Goal: Task Accomplishment & Management: Complete application form

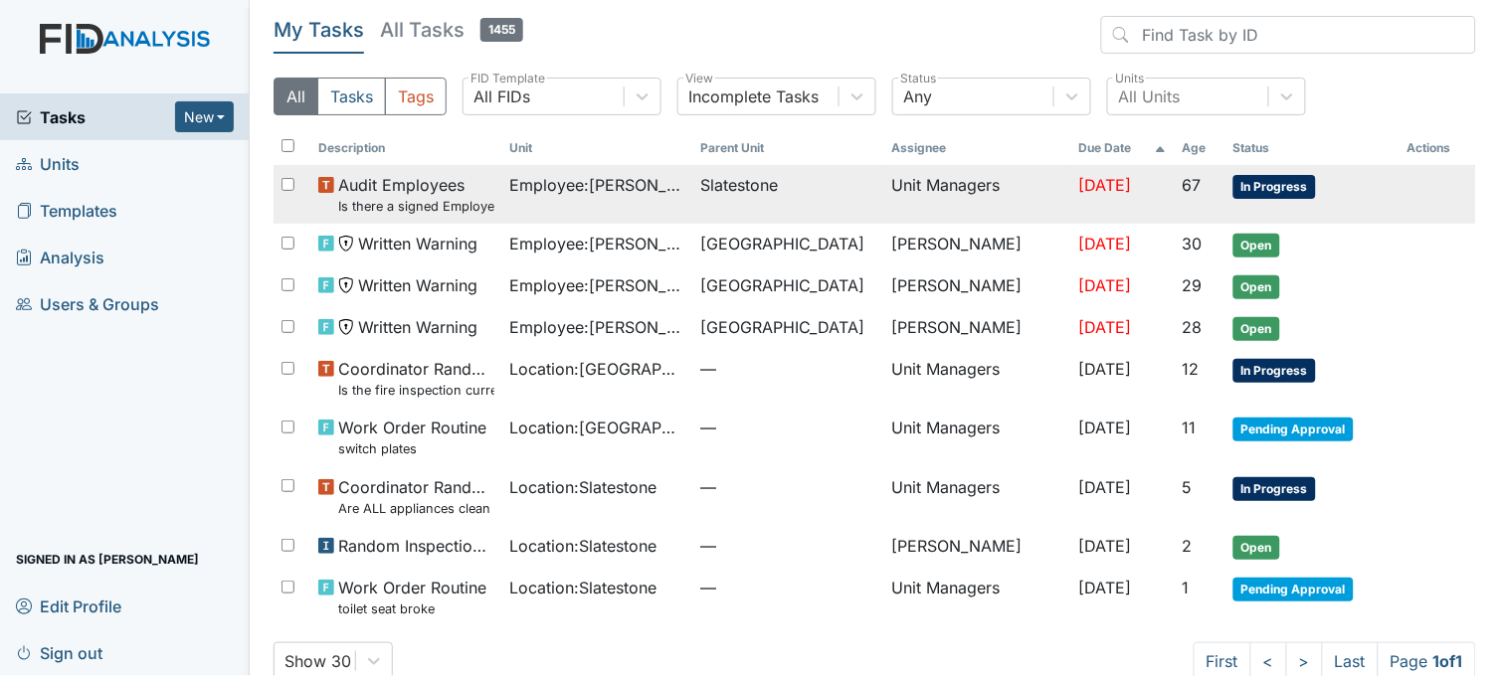
click at [608, 182] on span "Employee : Williams, Shanula" at bounding box center [597, 185] width 175 height 24
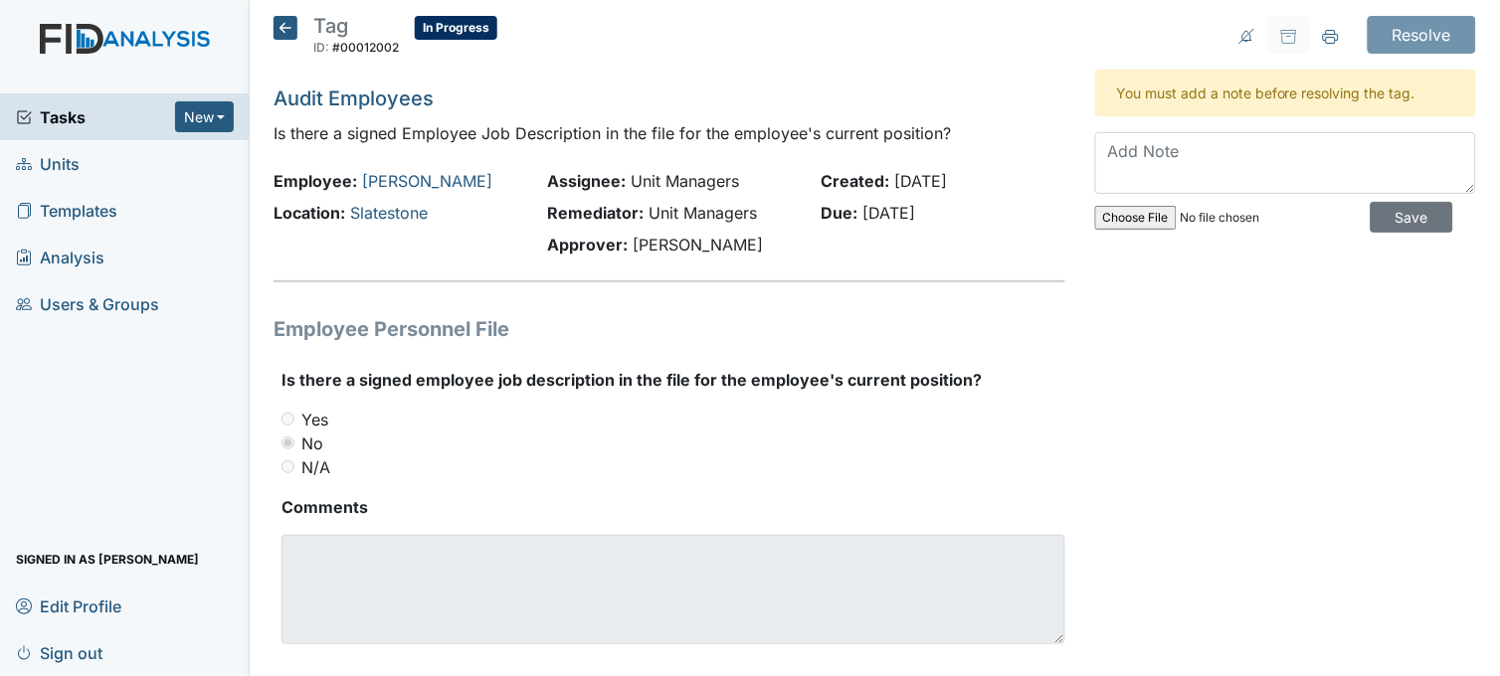
click at [289, 28] on icon at bounding box center [286, 28] width 24 height 24
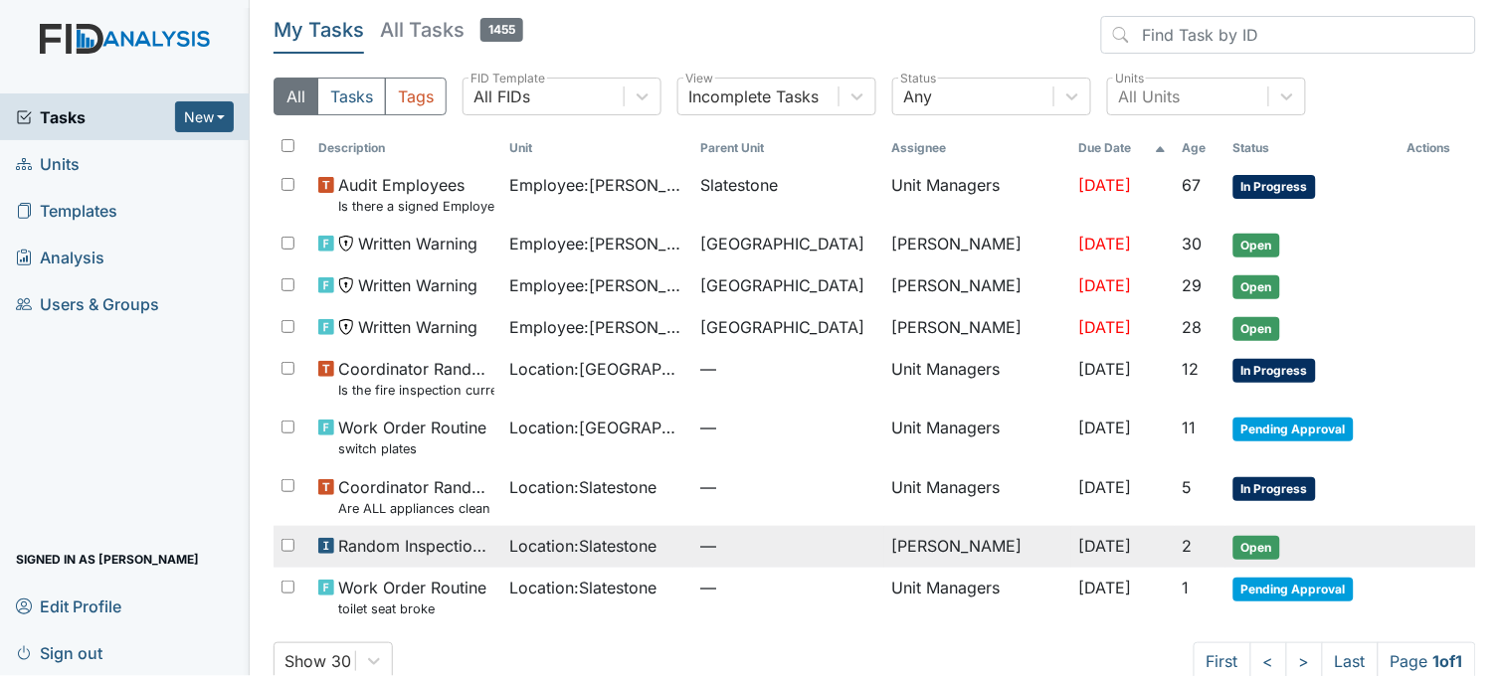
click at [701, 551] on span "—" at bounding box center [788, 546] width 175 height 24
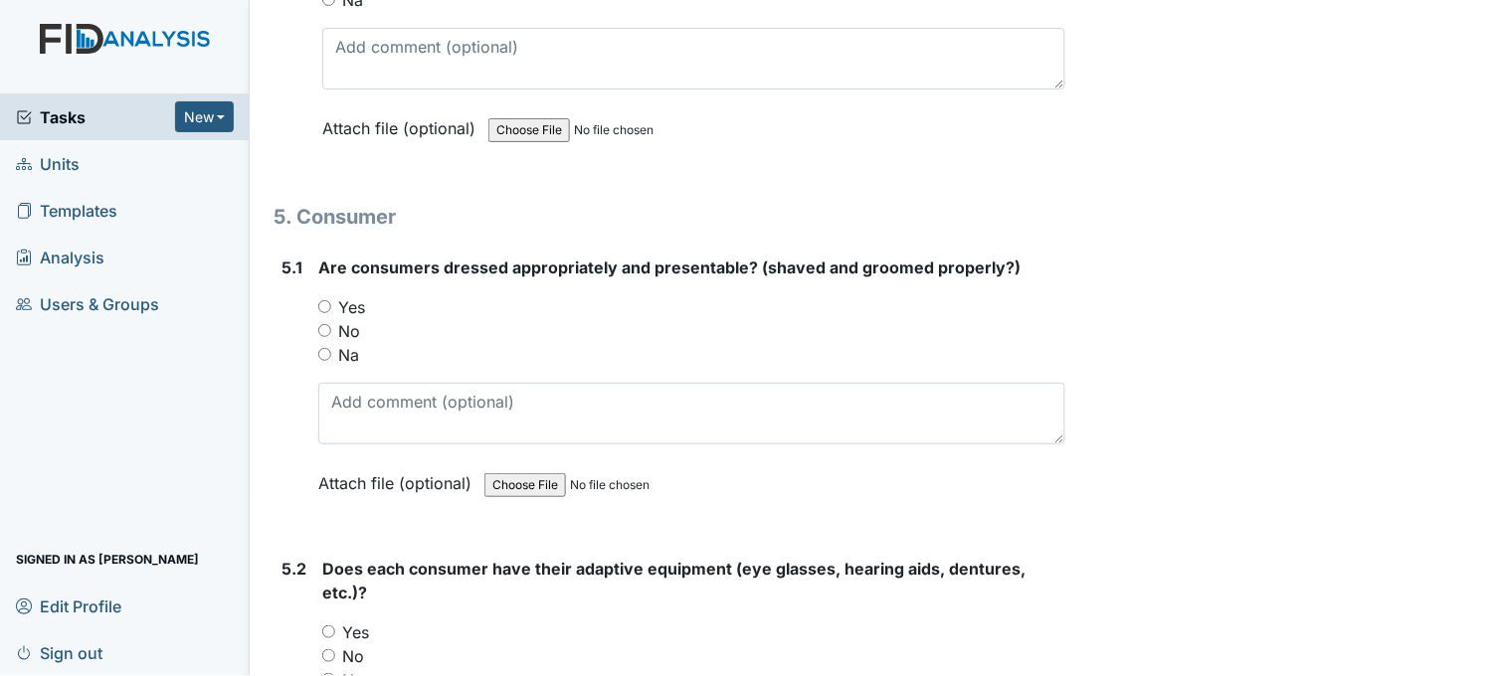
scroll to position [8511, 0]
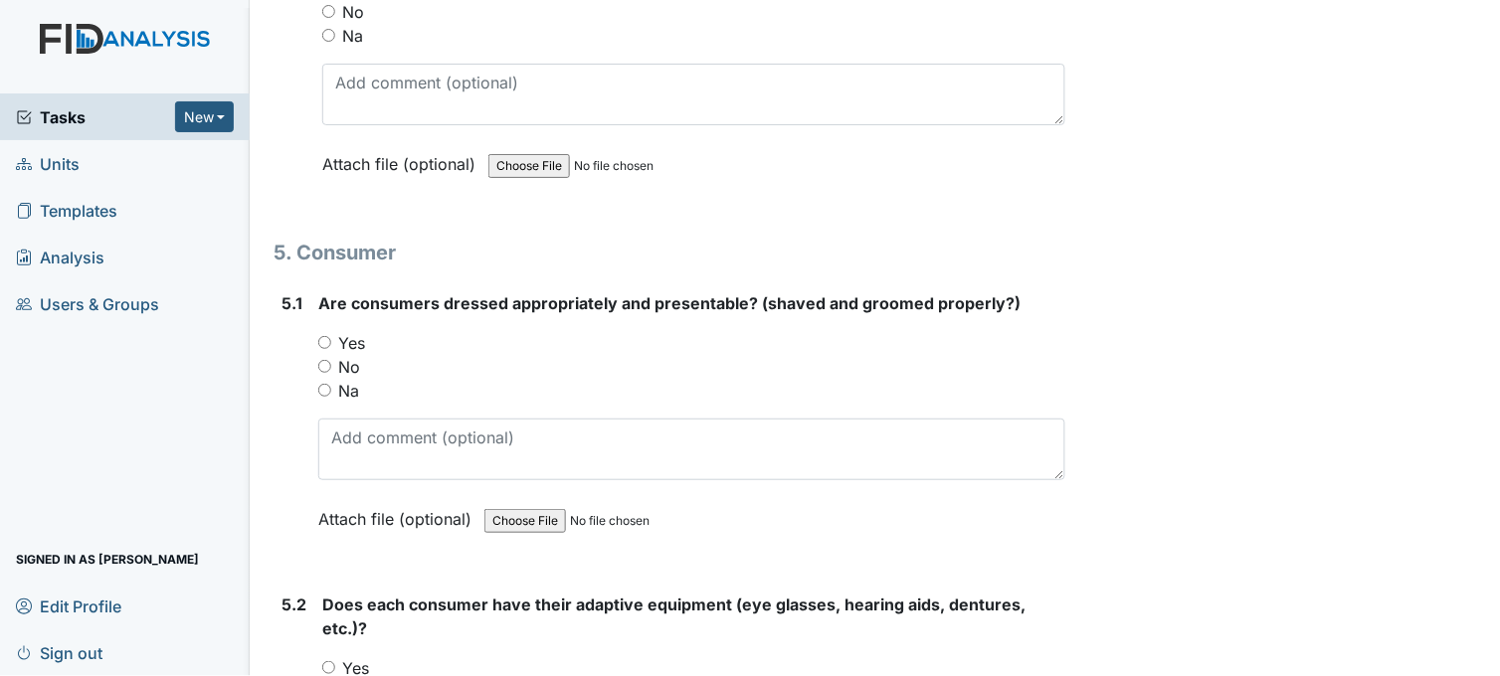
click at [322, 336] on input "Yes" at bounding box center [324, 342] width 13 height 13
radio input "true"
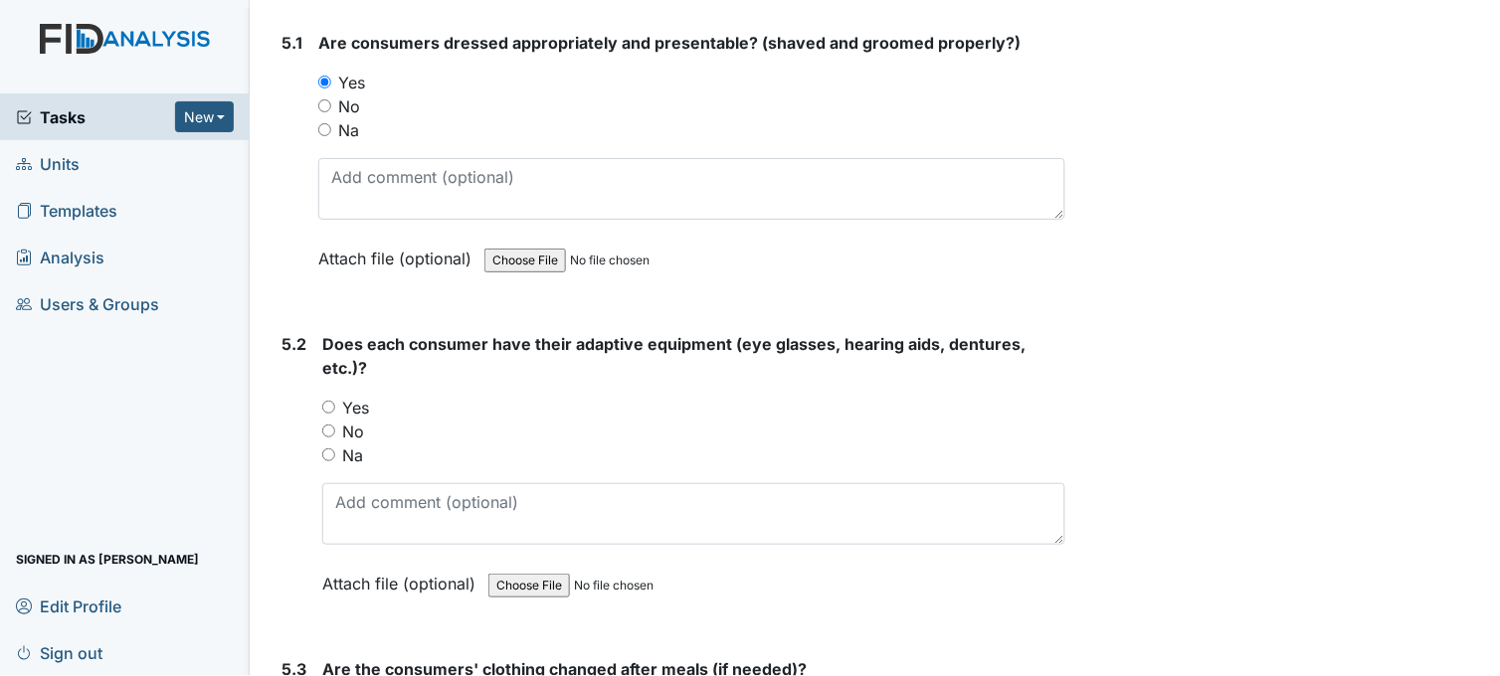
scroll to position [8842, 0]
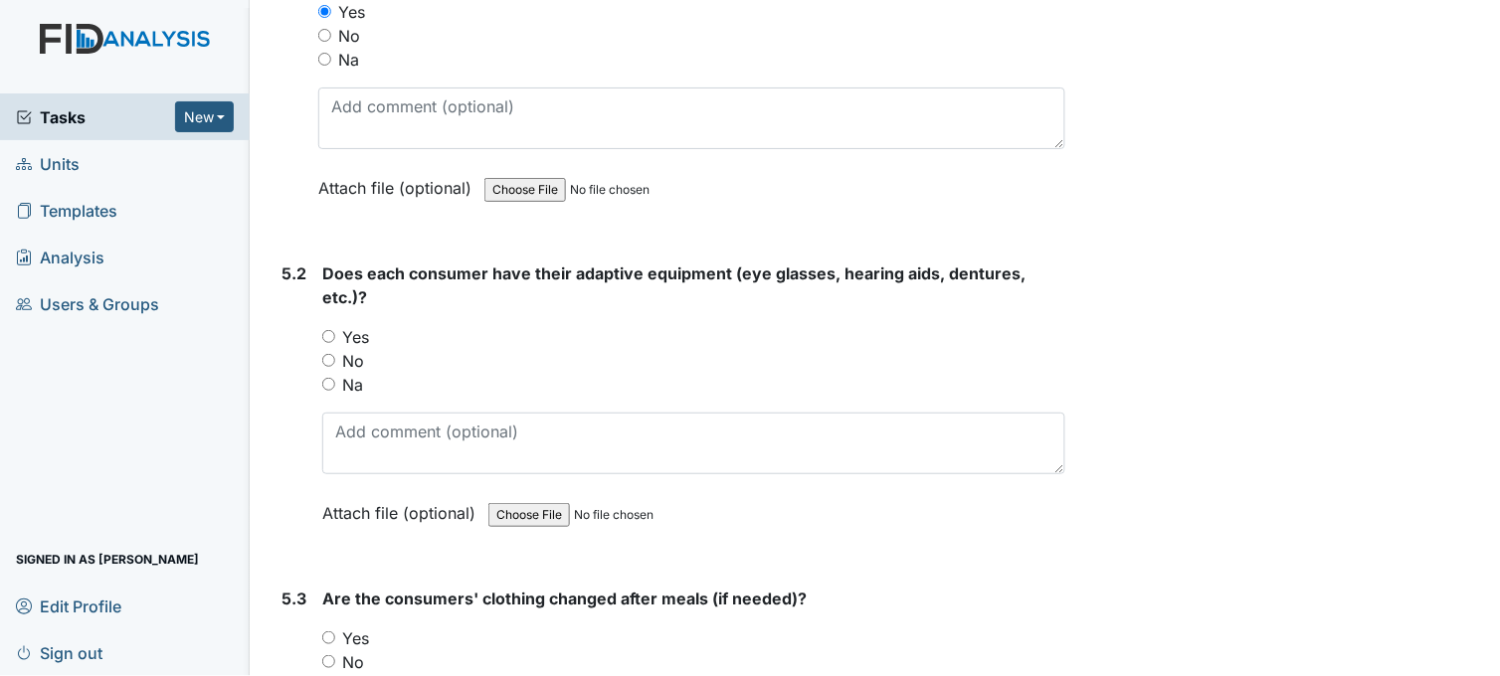
click at [324, 330] on input "Yes" at bounding box center [328, 336] width 13 height 13
radio input "true"
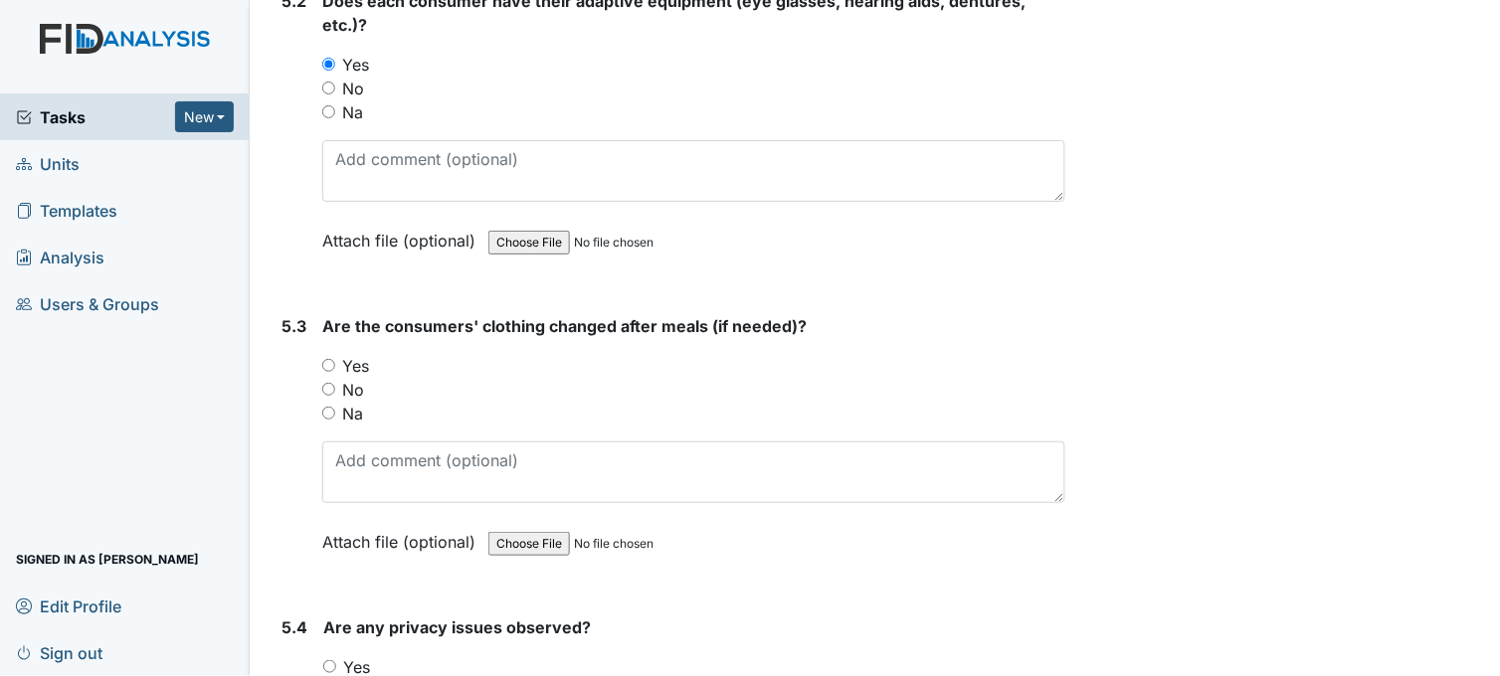
scroll to position [9174, 0]
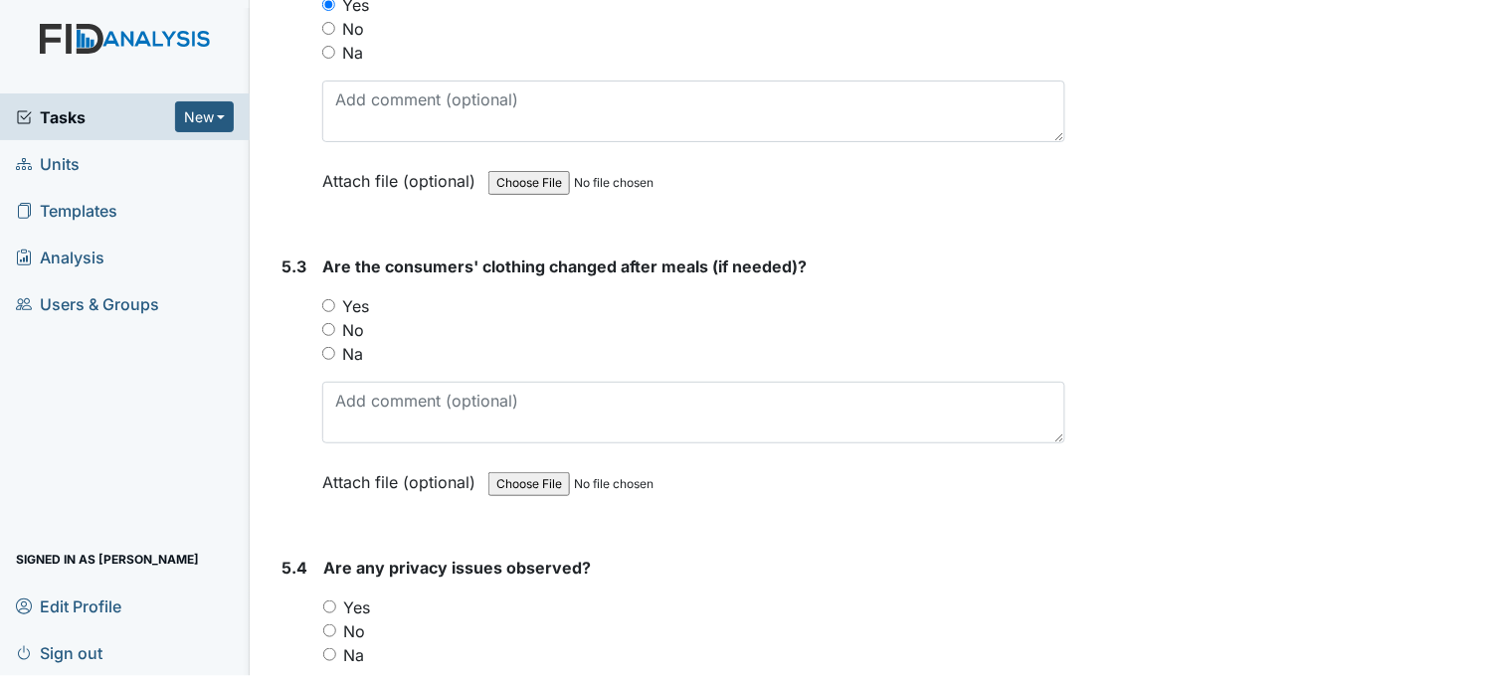
click at [326, 299] on input "Yes" at bounding box center [328, 305] width 13 height 13
radio input "true"
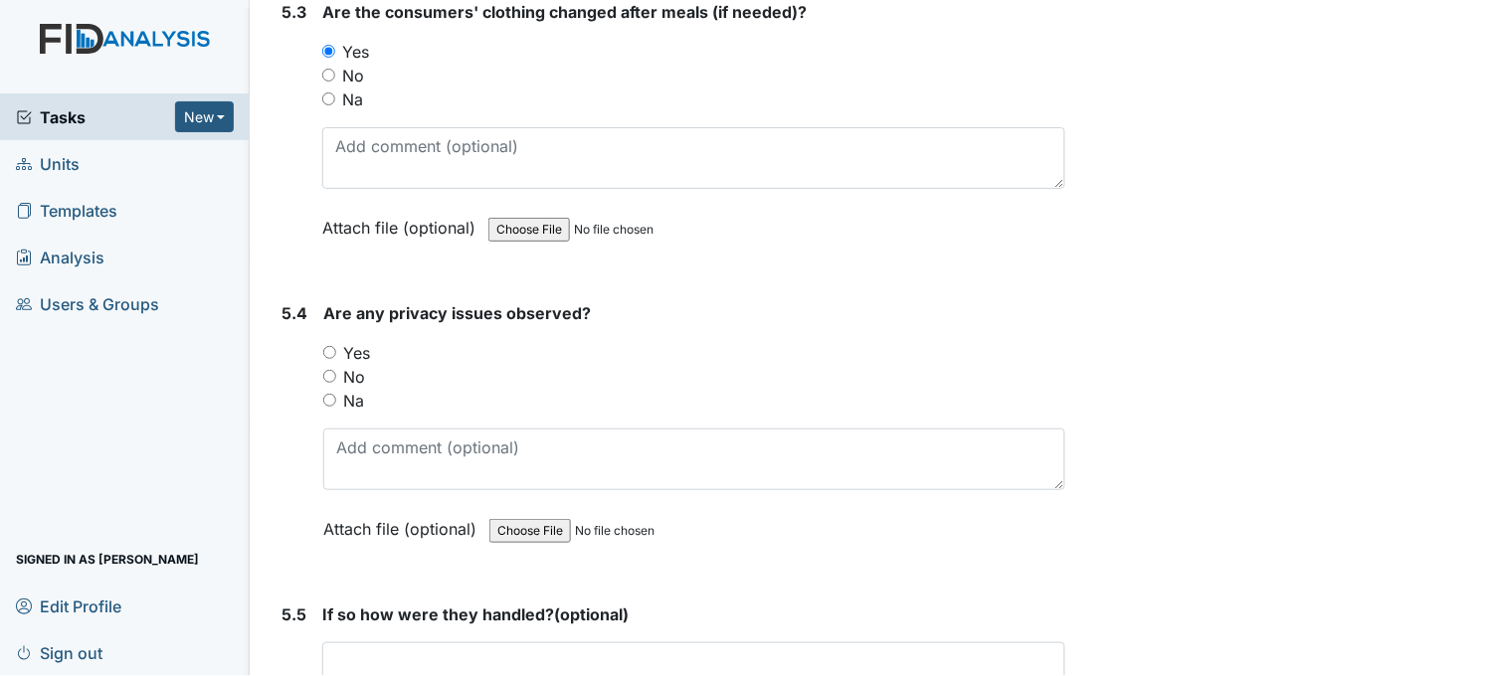
scroll to position [9506, 0]
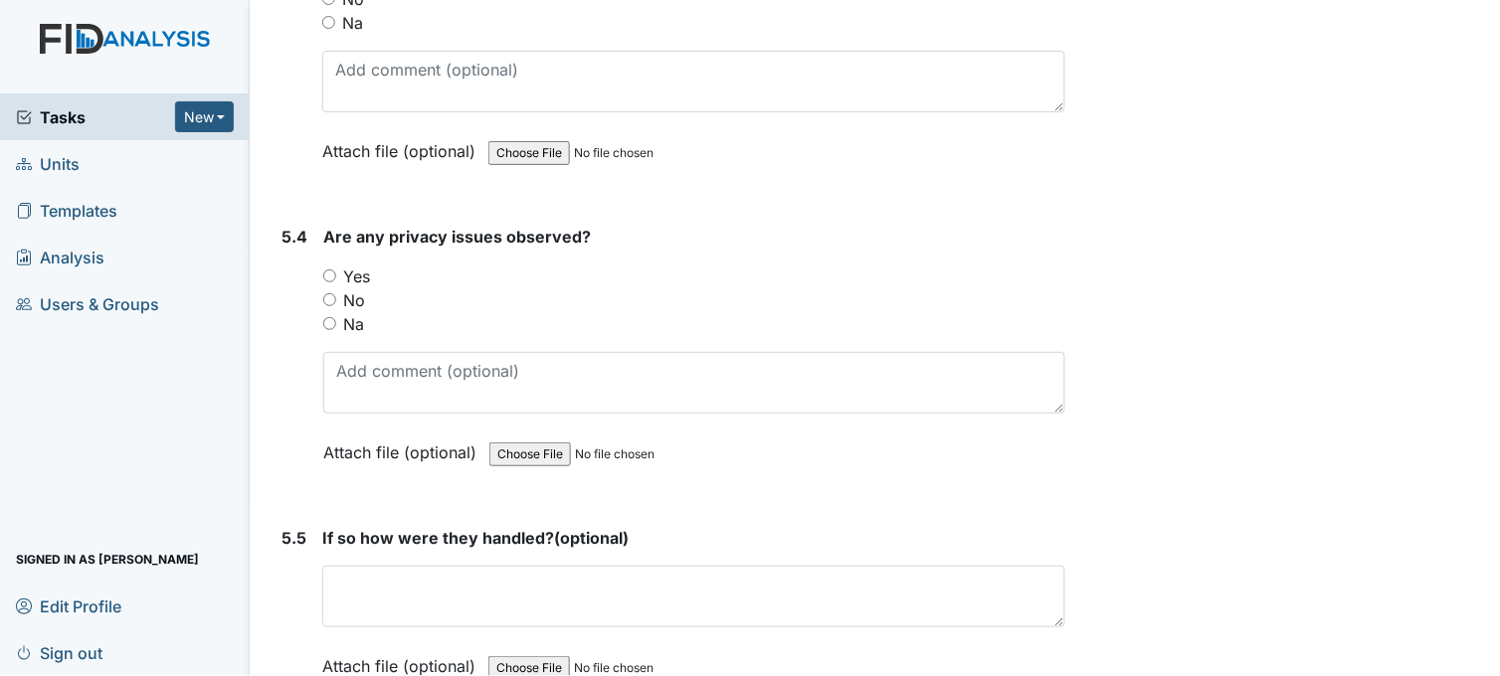
click at [333, 293] on input "No" at bounding box center [329, 299] width 13 height 13
radio input "true"
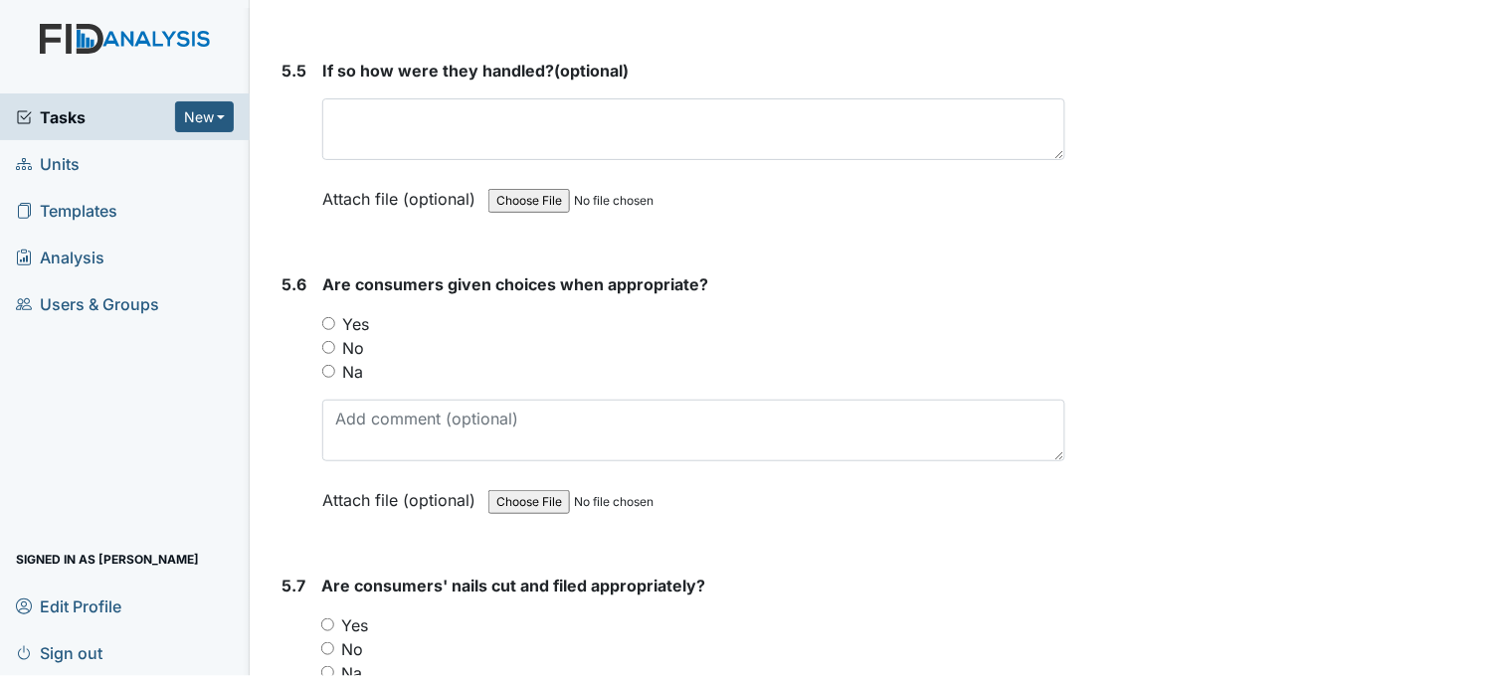
scroll to position [10059, 0]
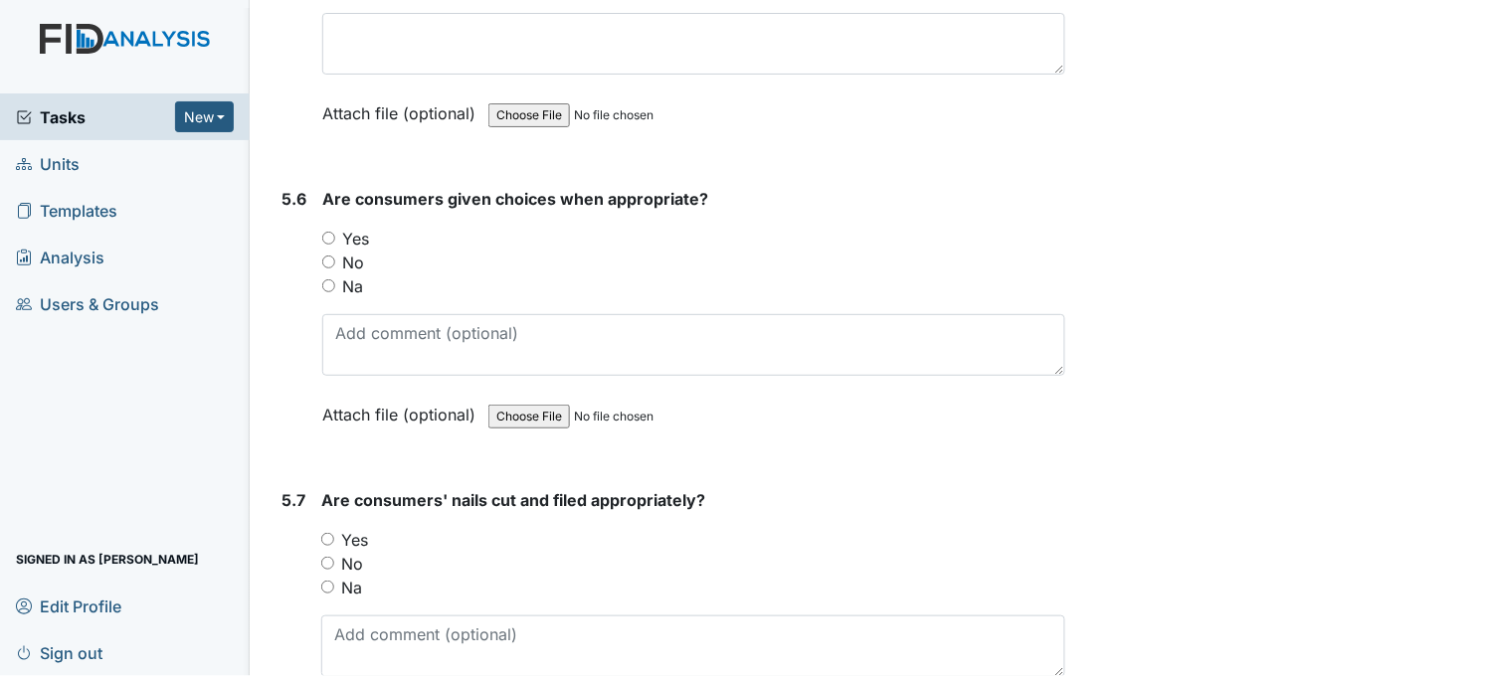
click at [324, 232] on input "Yes" at bounding box center [328, 238] width 13 height 13
radio input "true"
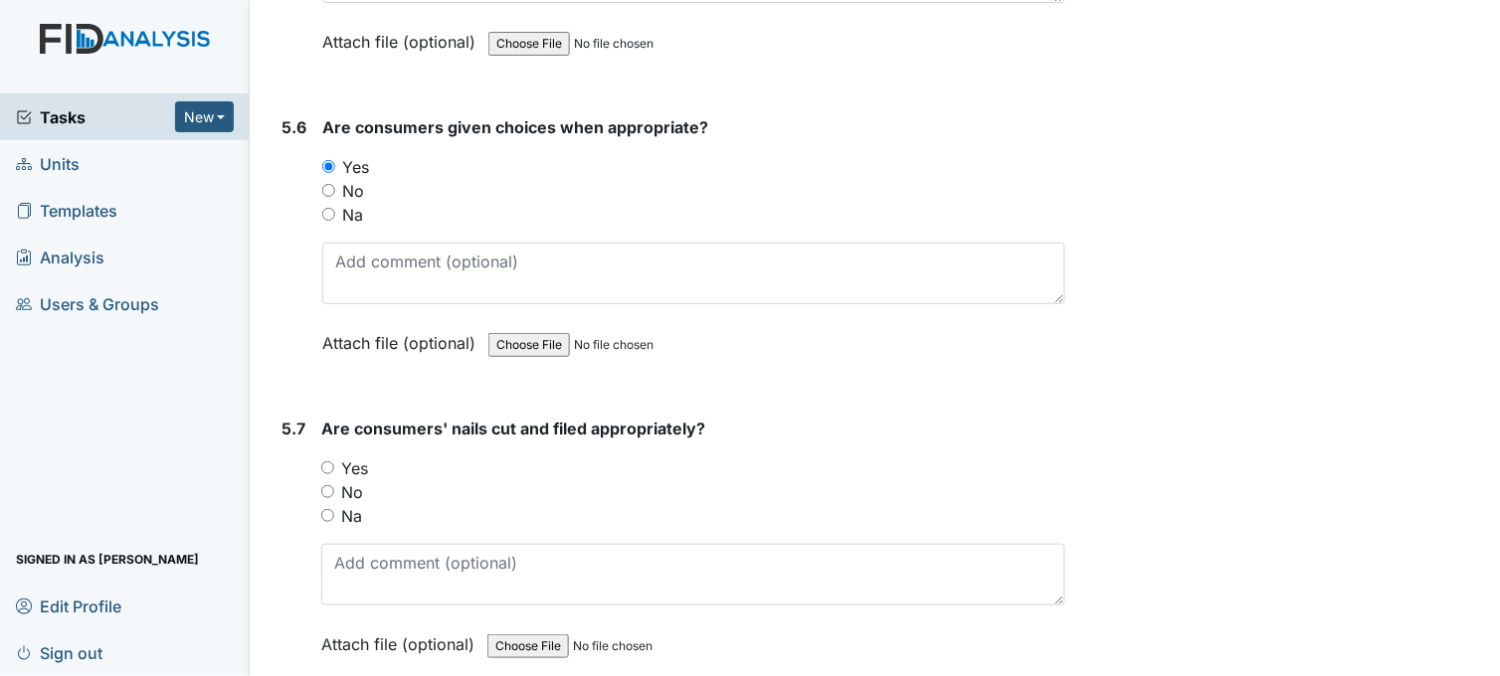
scroll to position [10280, 0]
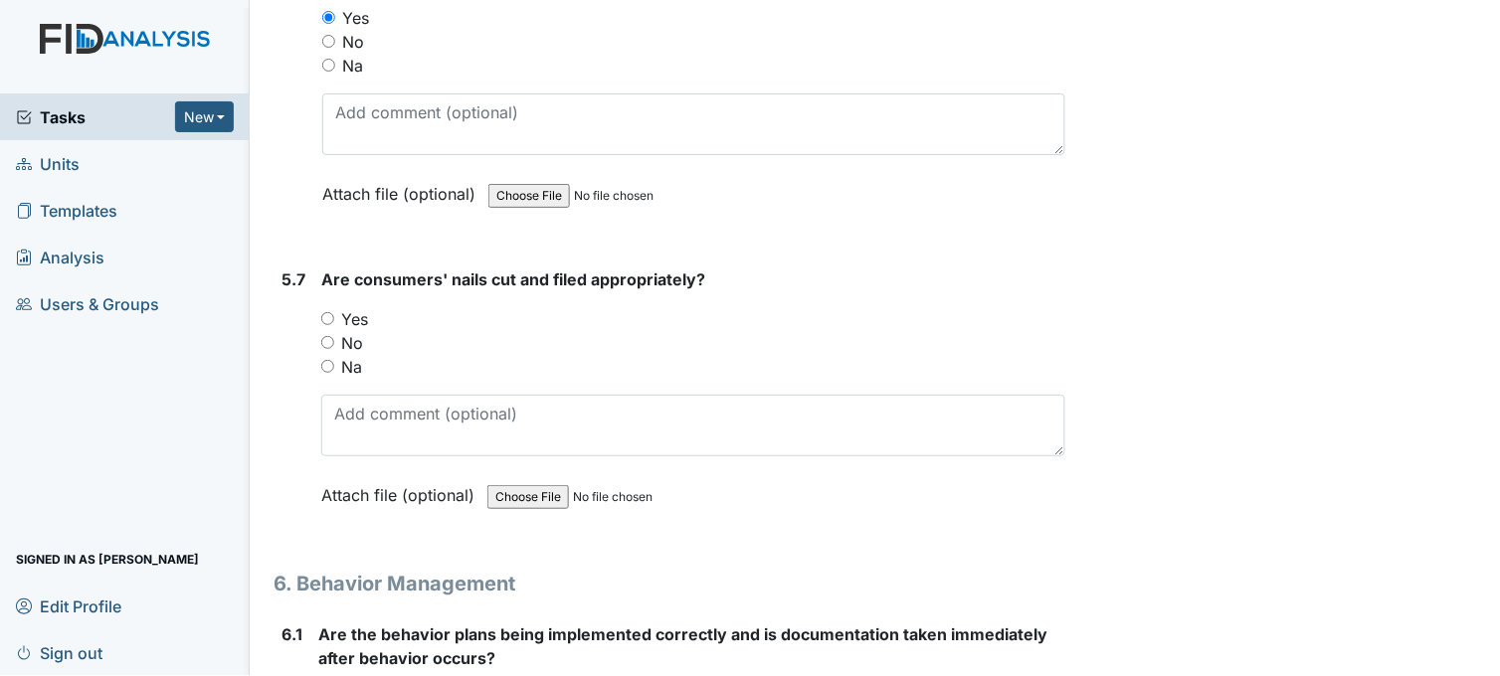
click at [328, 312] on input "Yes" at bounding box center [327, 318] width 13 height 13
radio input "true"
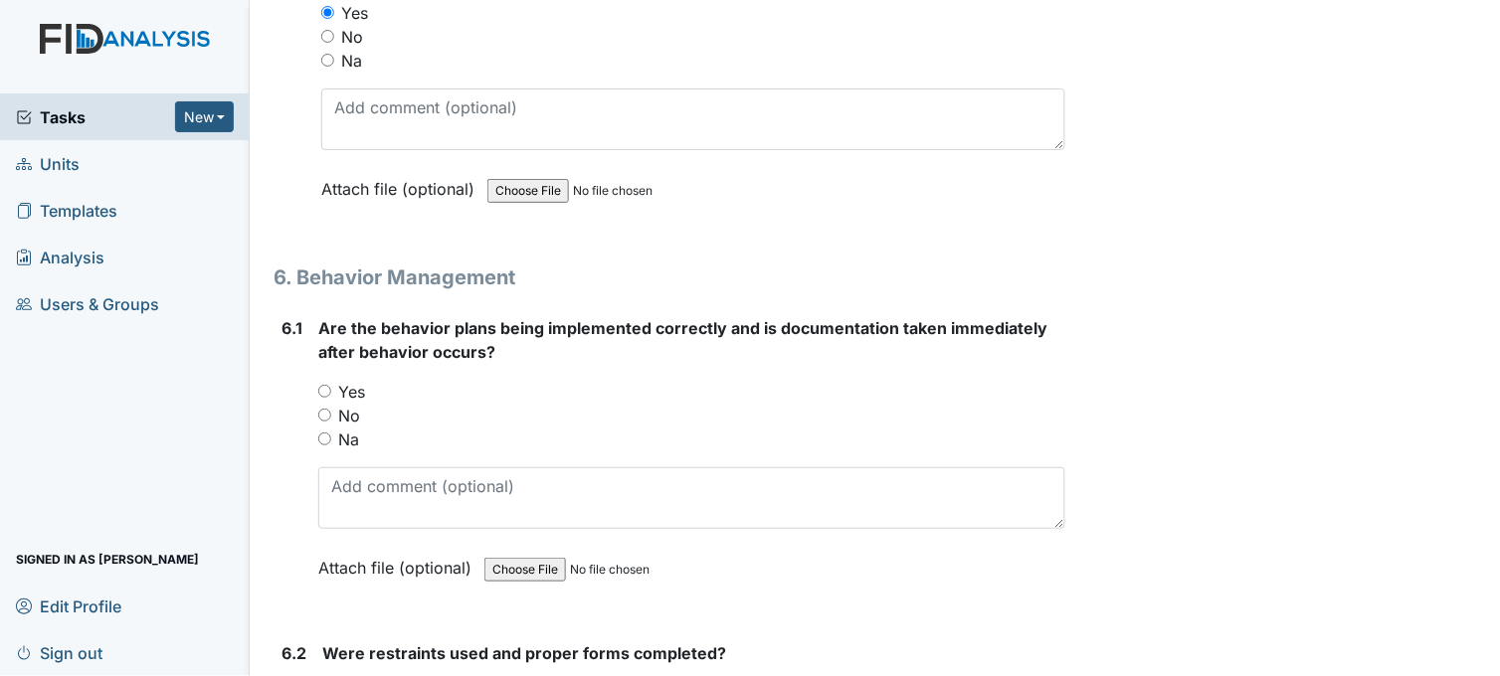
scroll to position [10611, 0]
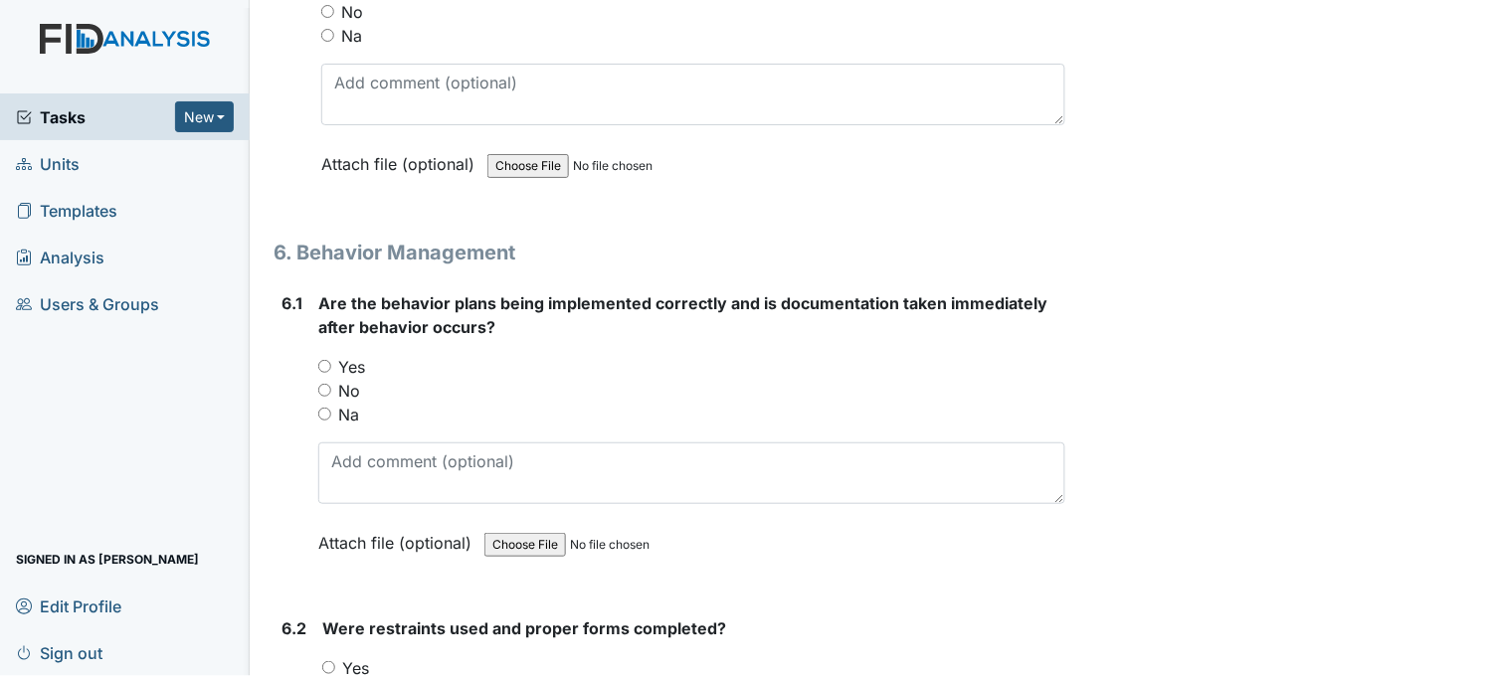
click at [65, 161] on span "Units" at bounding box center [48, 163] width 64 height 31
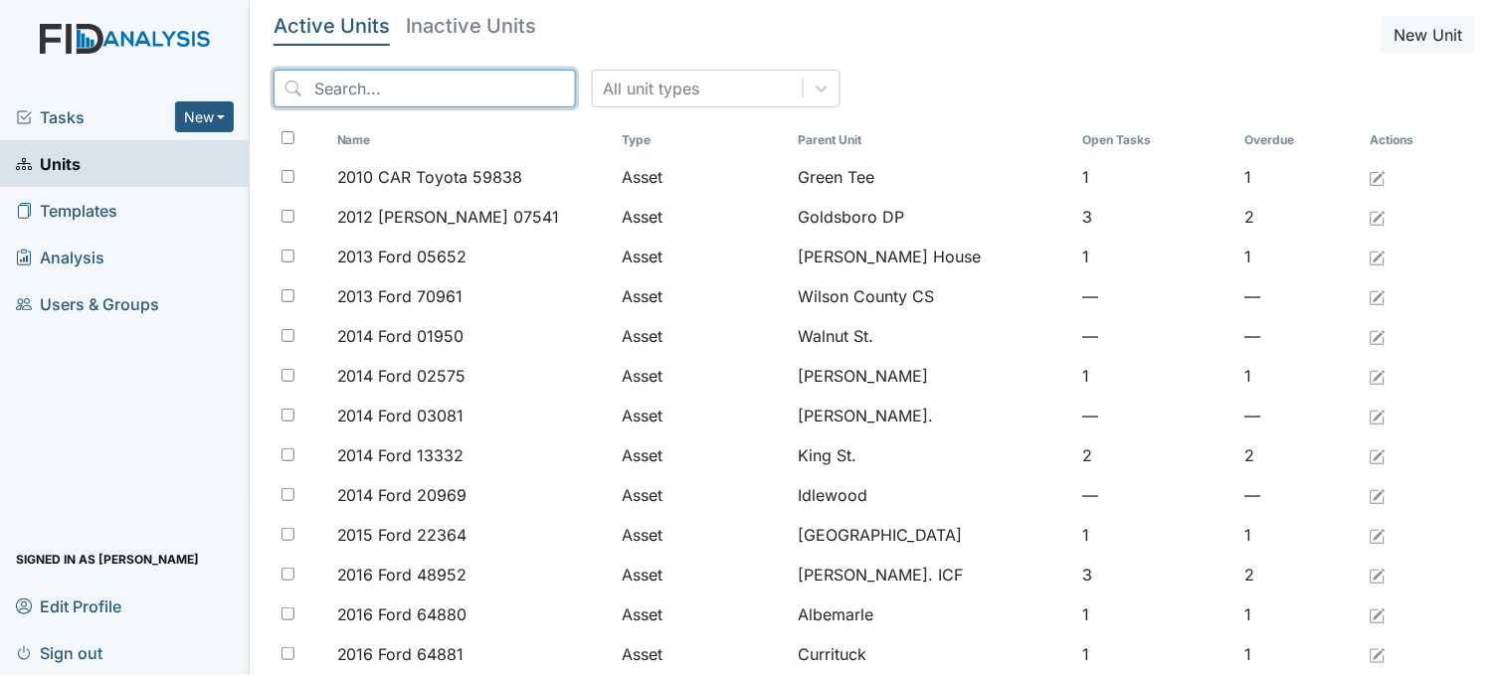
click at [422, 97] on input "search" at bounding box center [425, 89] width 302 height 38
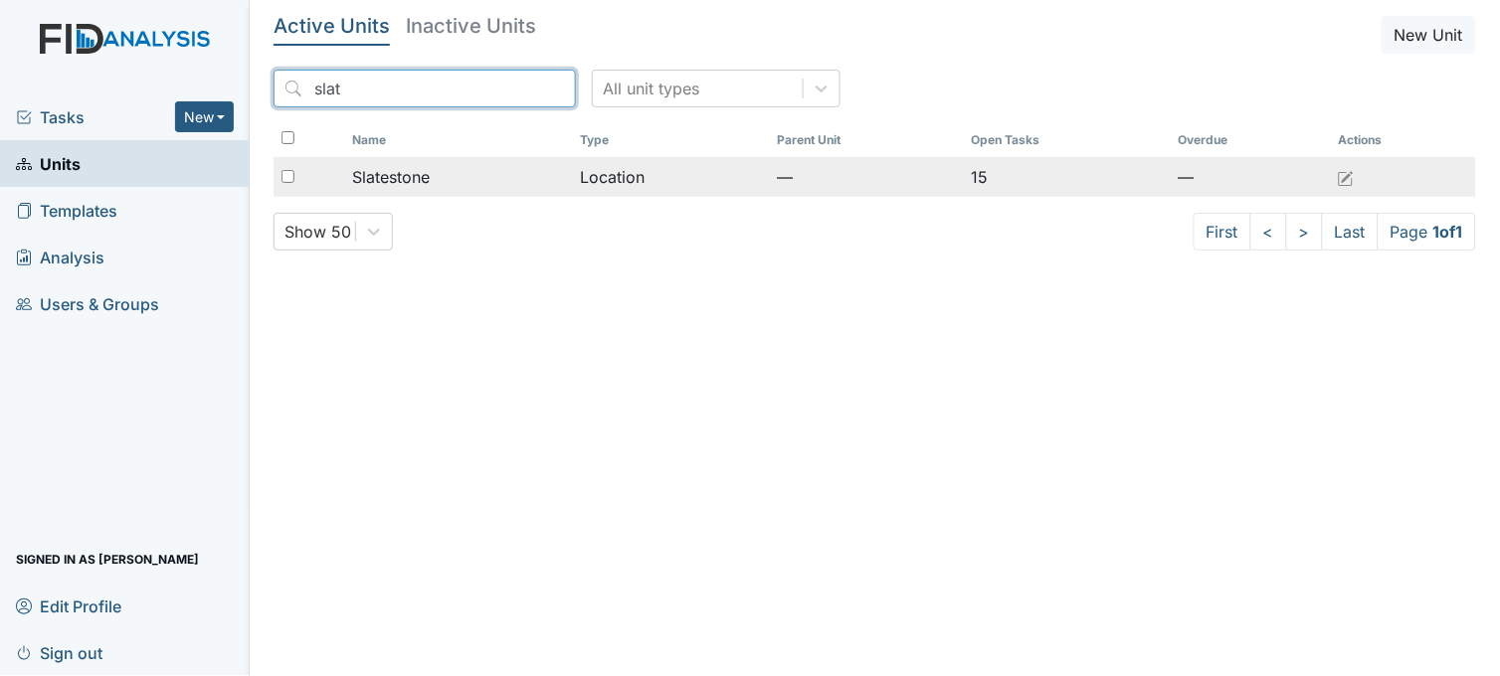
type input "slat"
click at [450, 173] on div "Slatestone" at bounding box center [458, 177] width 213 height 24
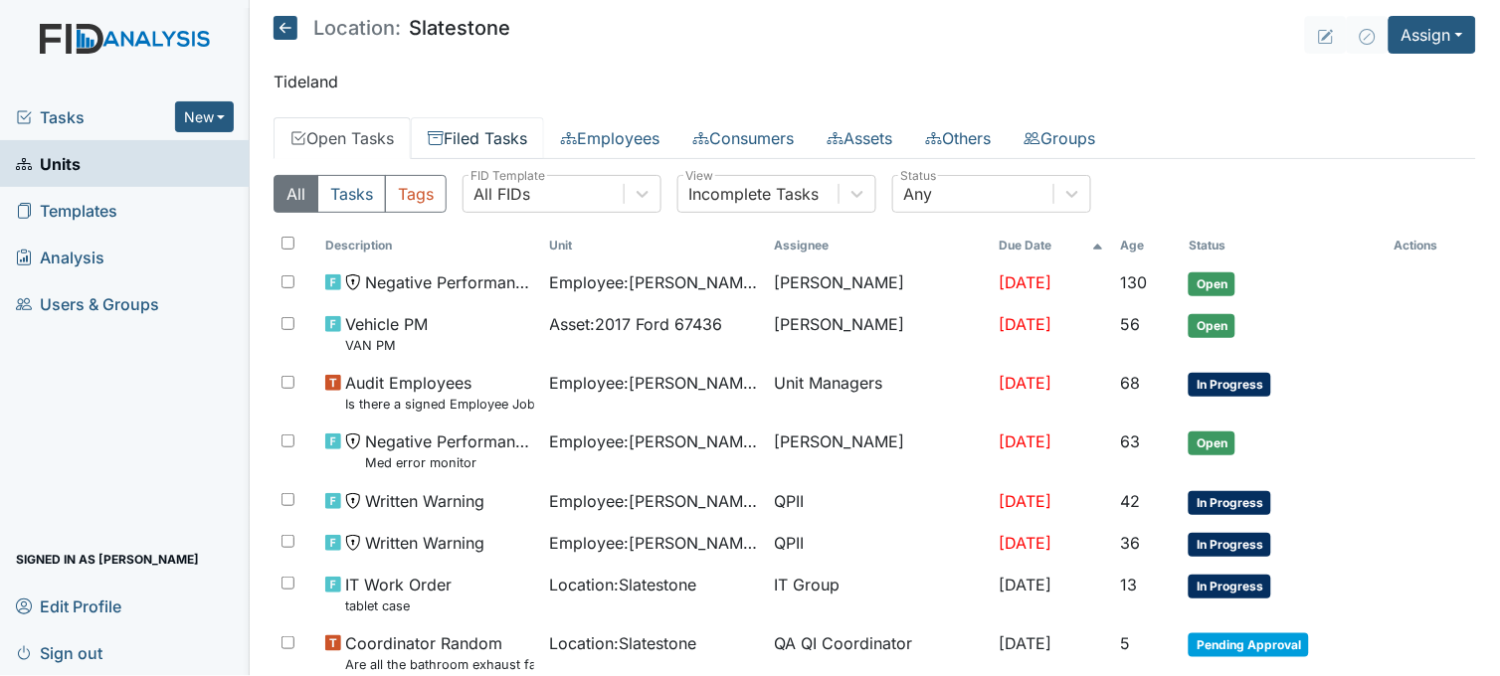
click at [508, 129] on link "Filed Tasks" at bounding box center [477, 138] width 133 height 42
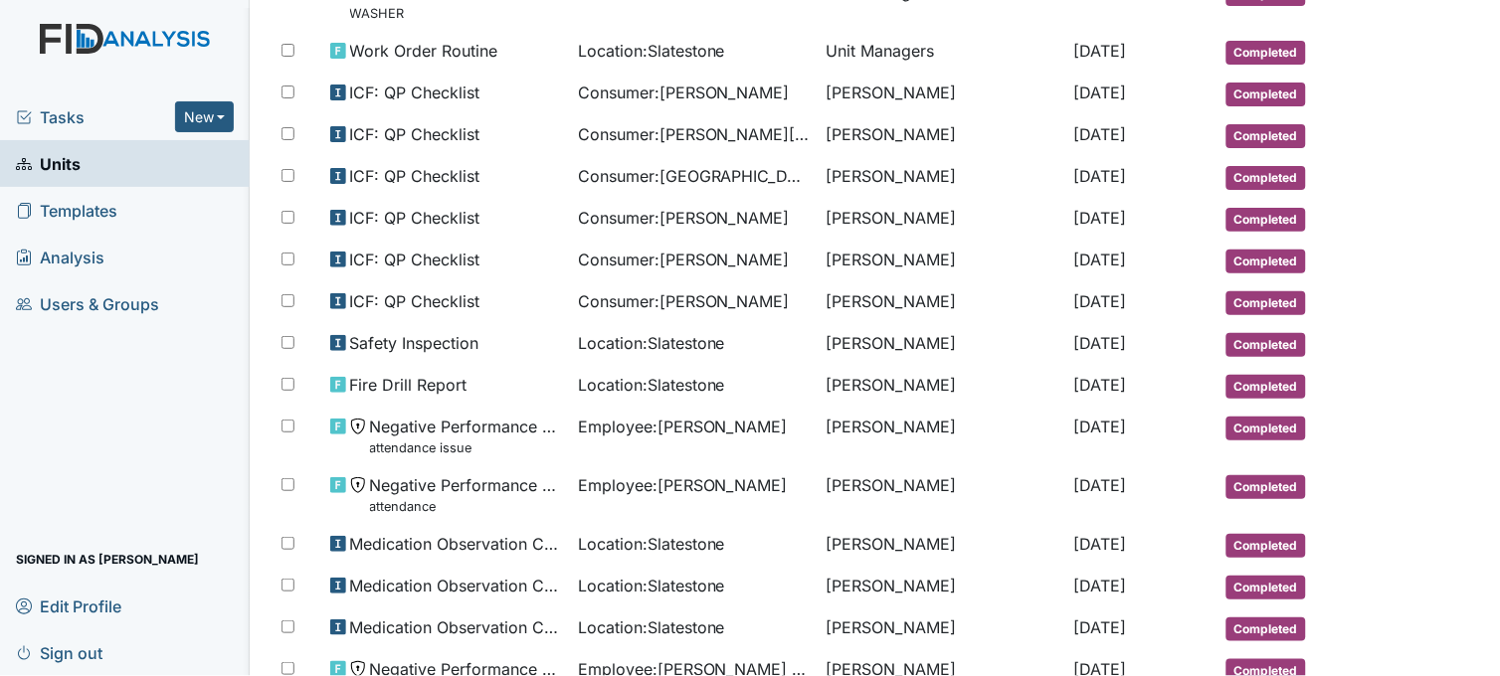
scroll to position [883, 0]
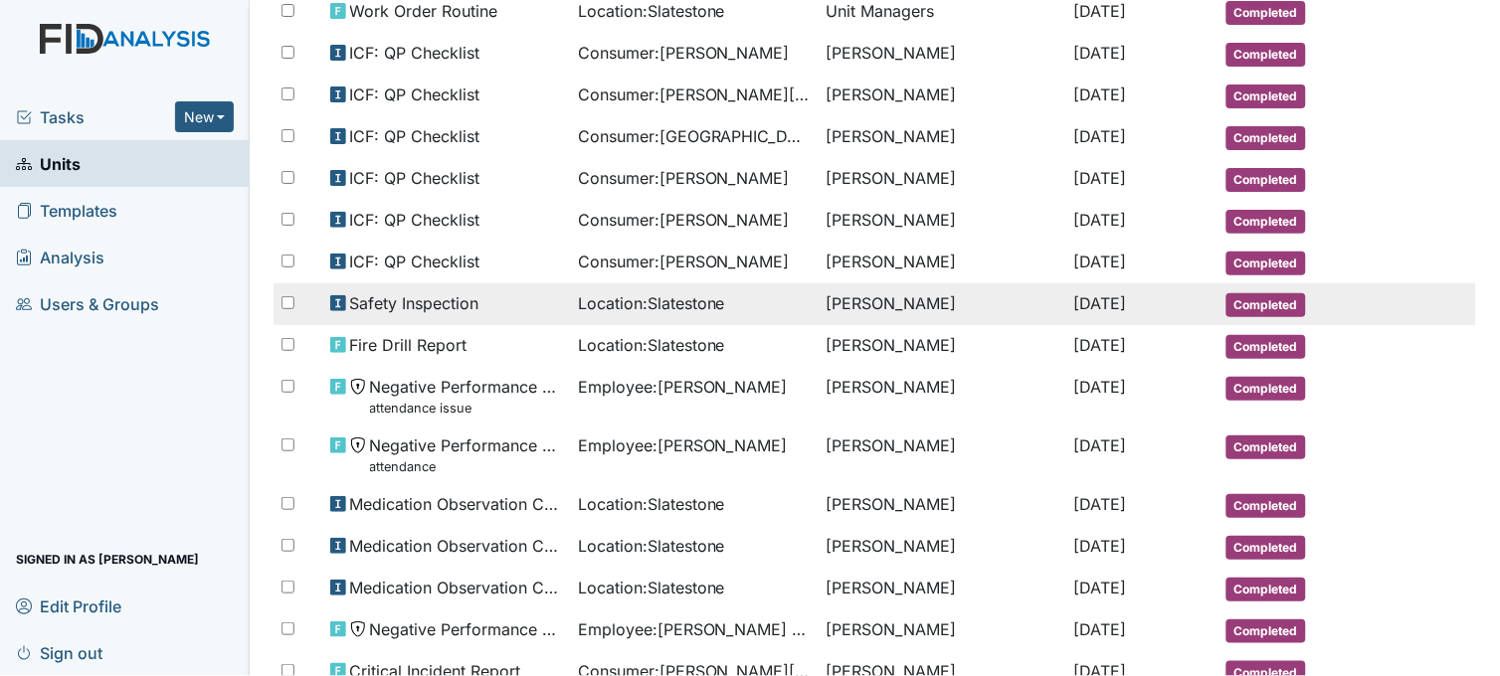
click at [758, 315] on div "Location : Slatestone" at bounding box center [694, 303] width 232 height 24
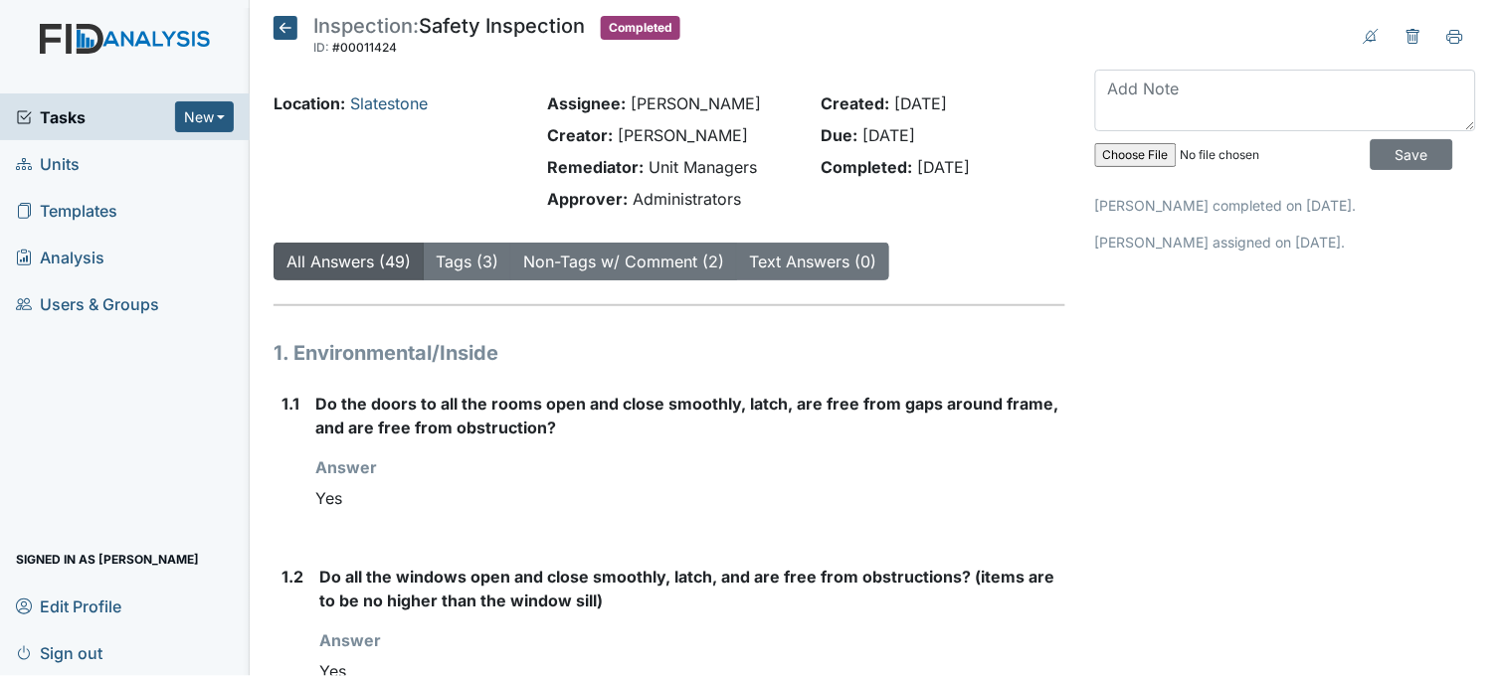
click at [286, 20] on icon at bounding box center [286, 28] width 24 height 24
